Goal: Task Accomplishment & Management: Use online tool/utility

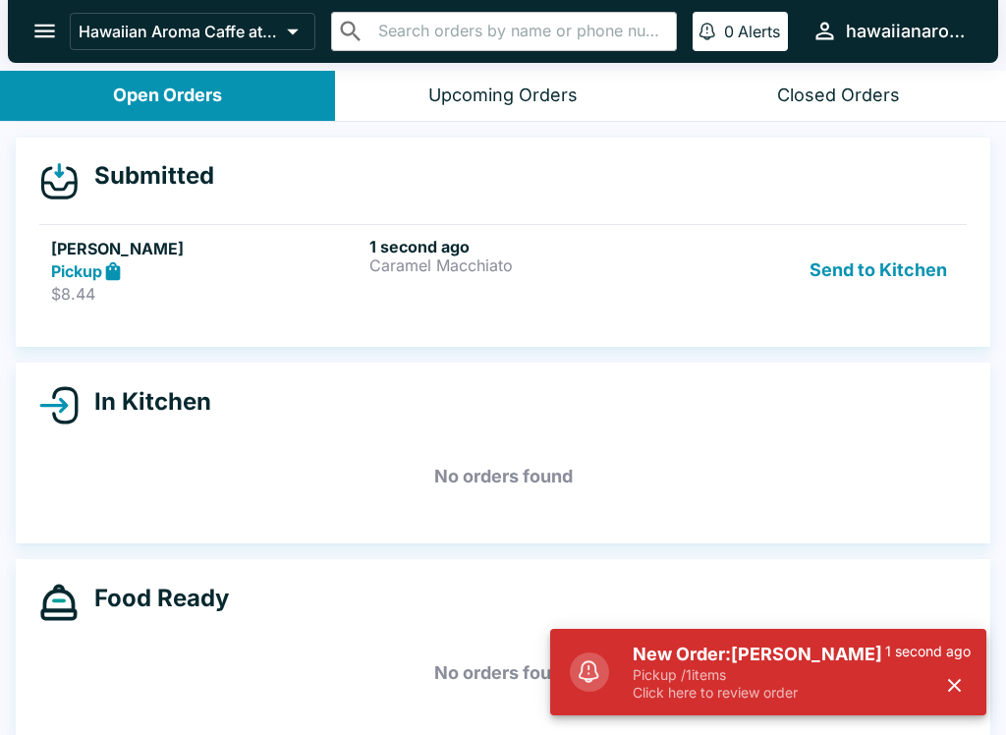
click at [774, 692] on p "Click here to review order" at bounding box center [759, 693] width 253 height 18
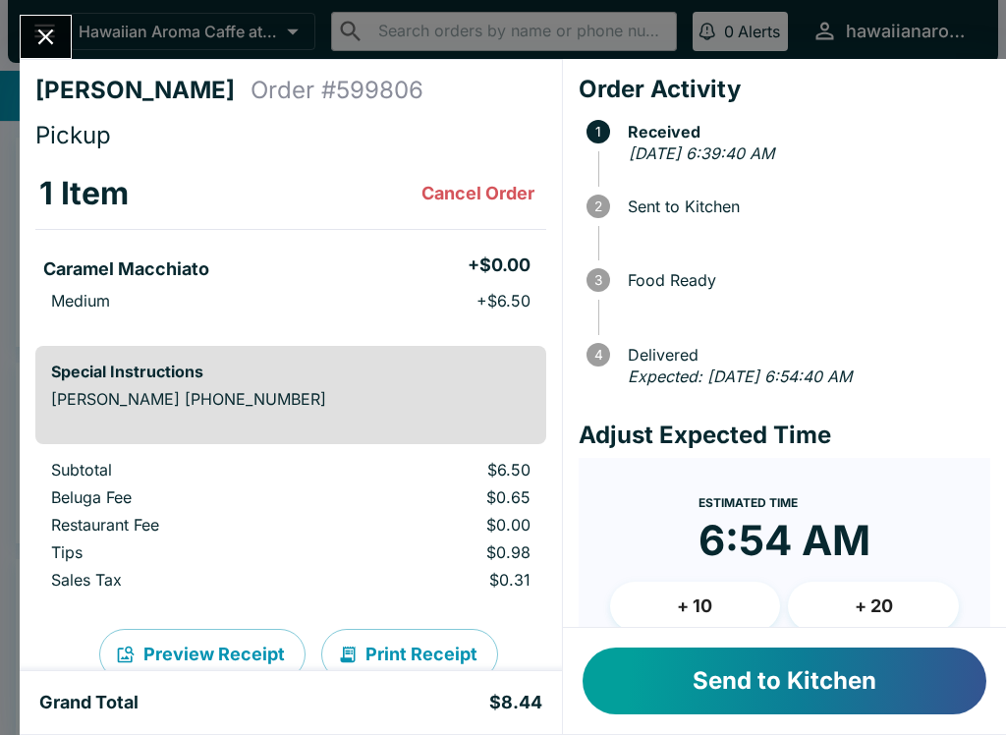
click at [758, 674] on button "Send to Kitchen" at bounding box center [785, 681] width 404 height 67
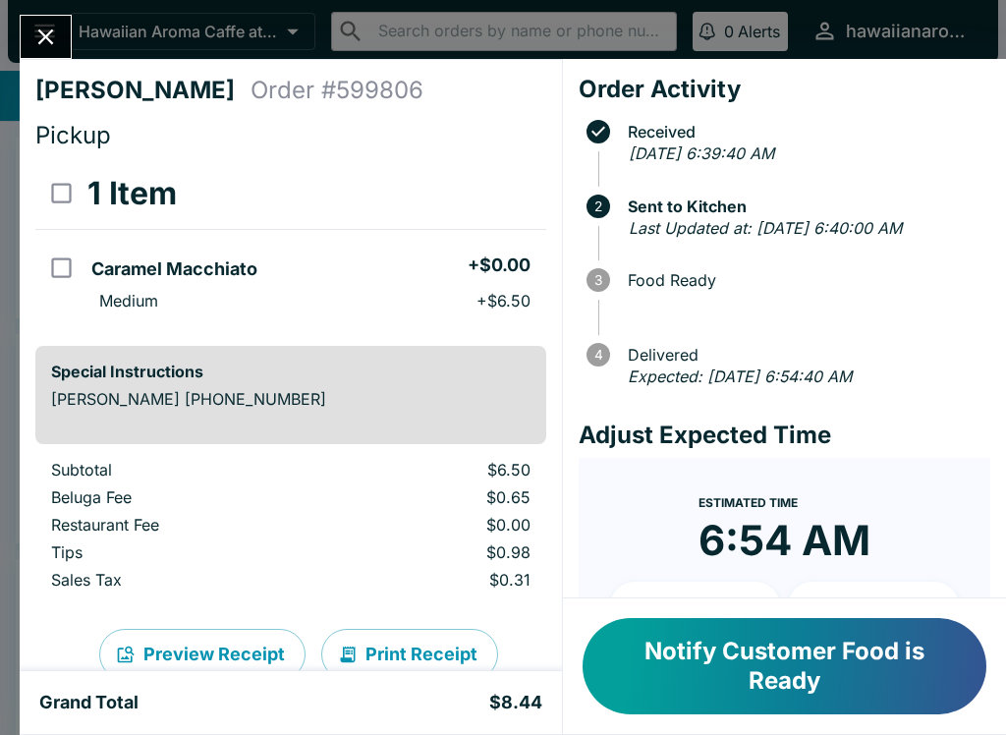
click at [709, 680] on button "Notify Customer Food is Ready" at bounding box center [785, 666] width 404 height 96
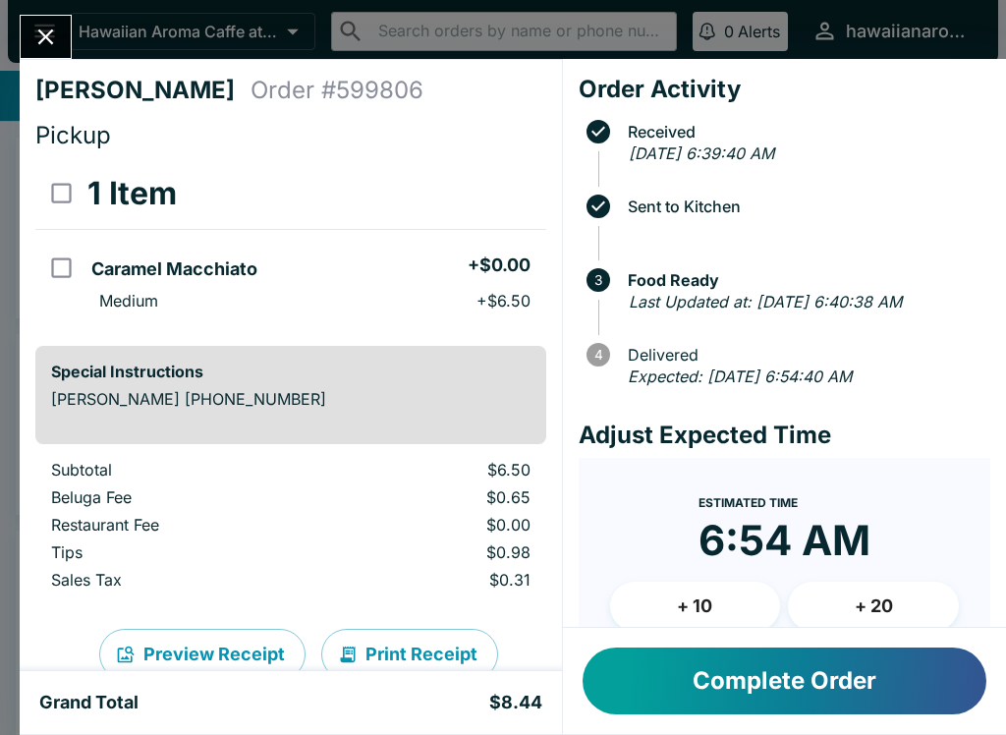
click at [768, 665] on button "Complete Order" at bounding box center [785, 681] width 404 height 67
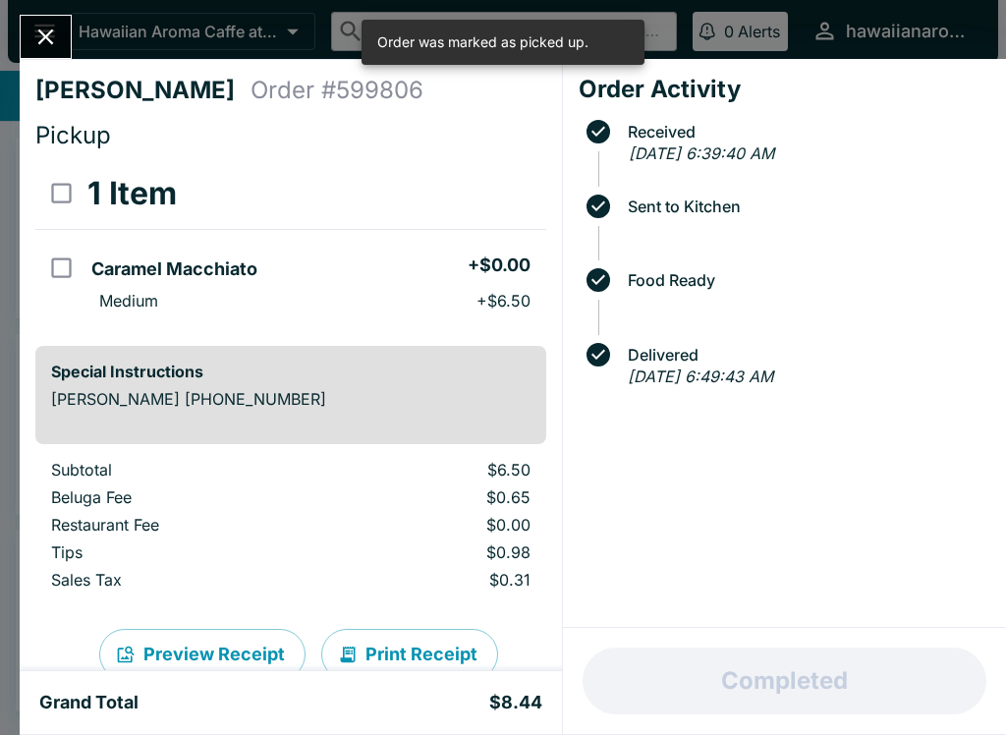
click at [69, 29] on button "Close" at bounding box center [46, 37] width 50 height 42
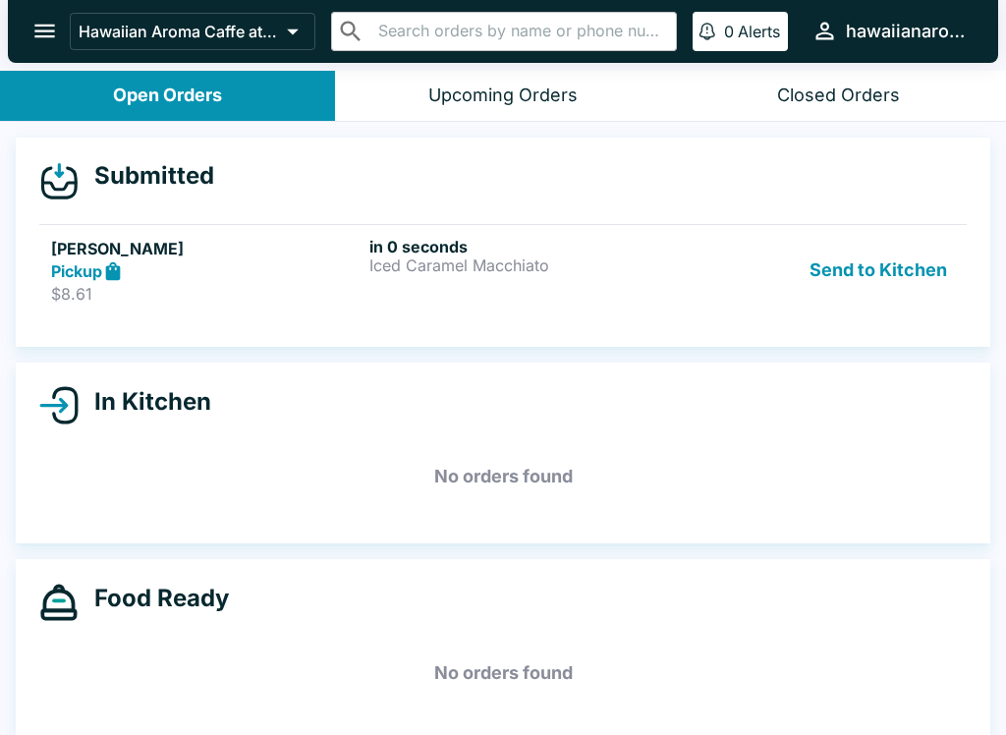
click at [881, 242] on button "Send to Kitchen" at bounding box center [878, 271] width 153 height 68
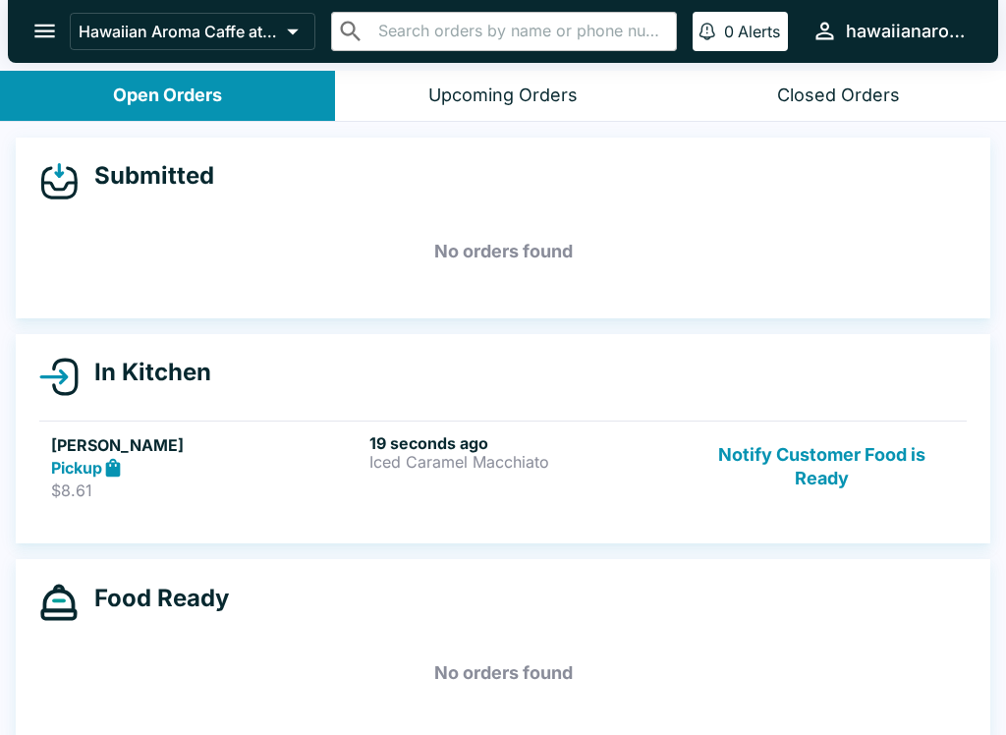
click at [396, 491] on div "19 seconds ago Iced Caramel Macchiato" at bounding box center [525, 467] width 311 height 68
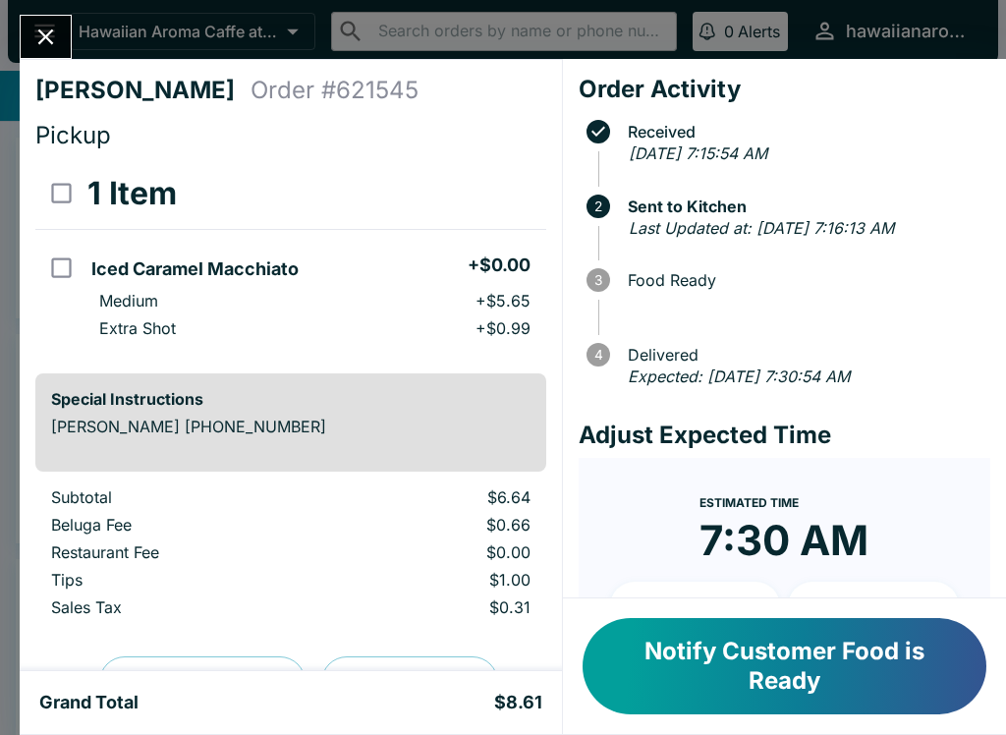
click at [772, 619] on button "Notify Customer Food is Ready" at bounding box center [785, 666] width 404 height 96
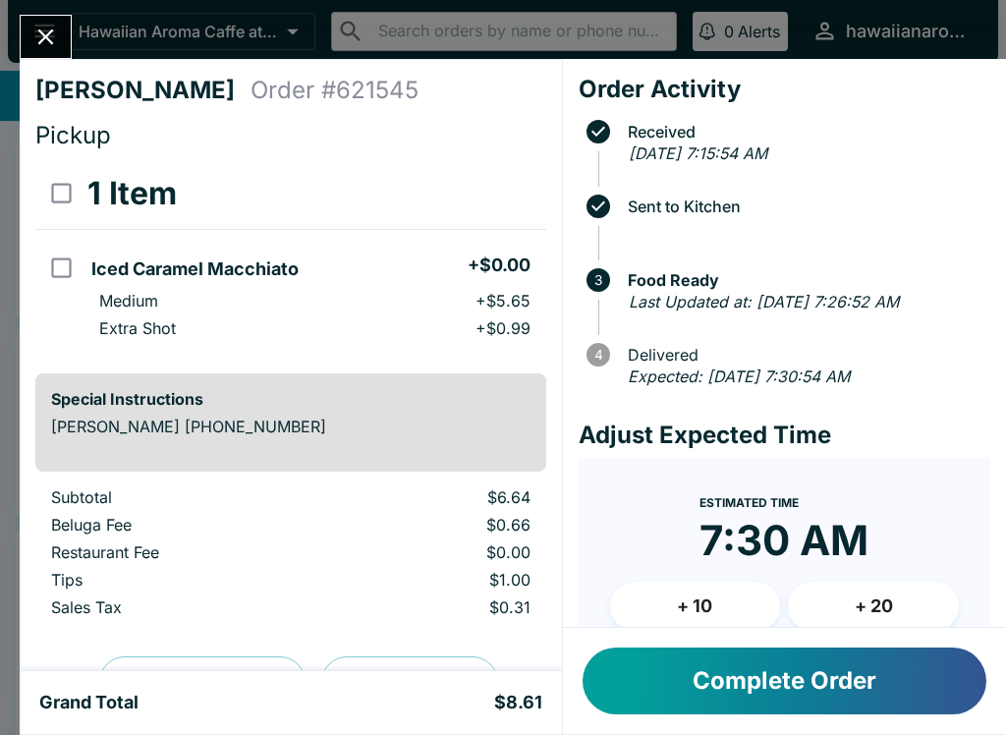
click at [691, 697] on button "Complete Order" at bounding box center [785, 681] width 404 height 67
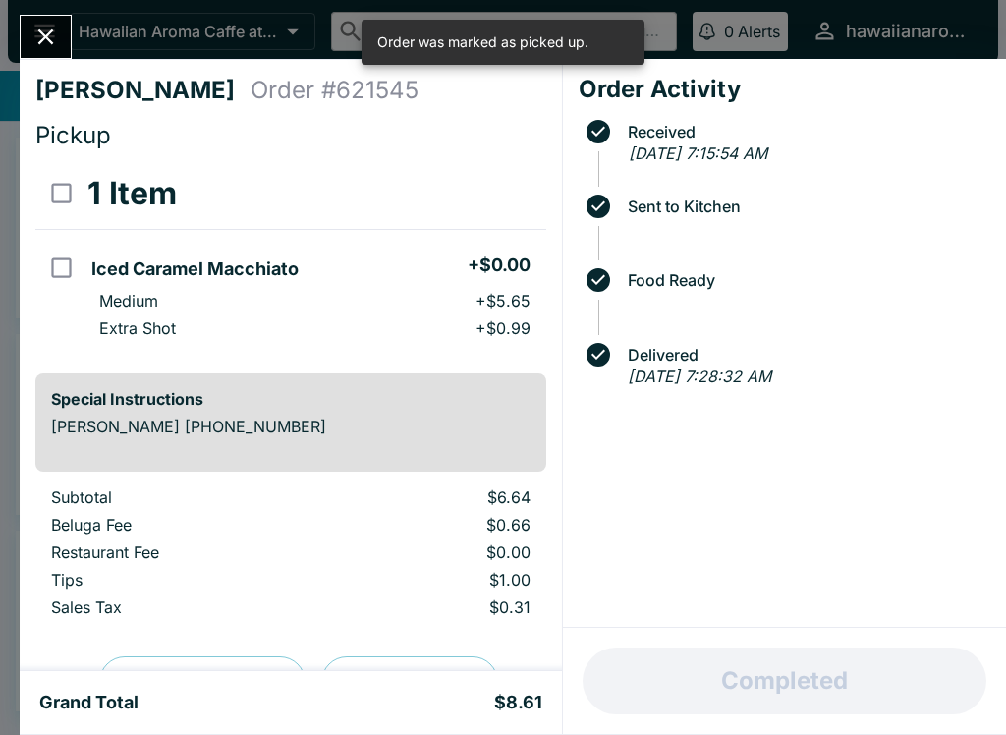
click at [46, 11] on div "[PERSON_NAME] Order # 621545 Pickup 1 Item Iced Caramel Macchiato + $0.00 Mediu…" at bounding box center [503, 367] width 1006 height 735
